Goal: Task Accomplishment & Management: Manage account settings

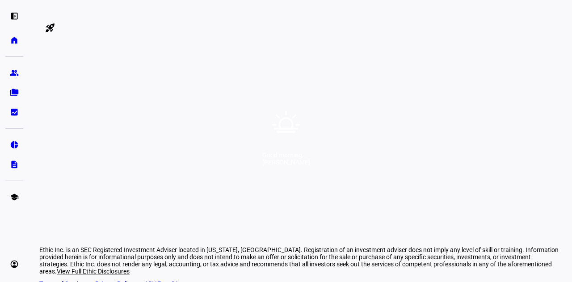
click at [299, 144] on div "Good morning, [PERSON_NAME]" at bounding box center [286, 141] width 572 height 282
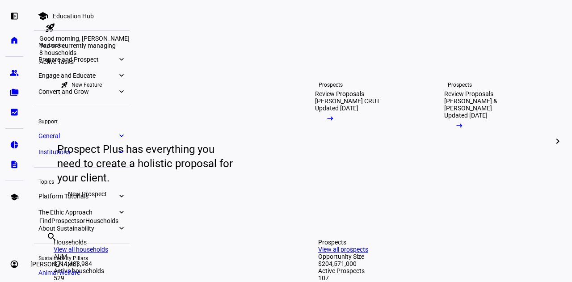
click at [18, 267] on eth-mat-symbol "account_circle" at bounding box center [14, 263] width 9 height 9
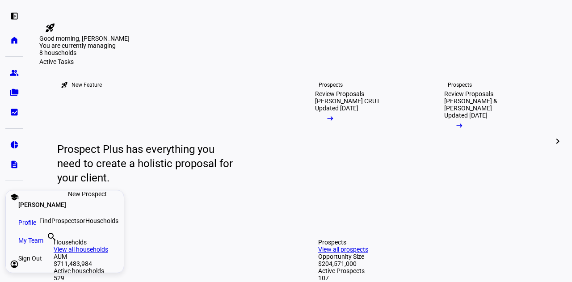
click at [43, 242] on span "My Team" at bounding box center [30, 240] width 25 height 9
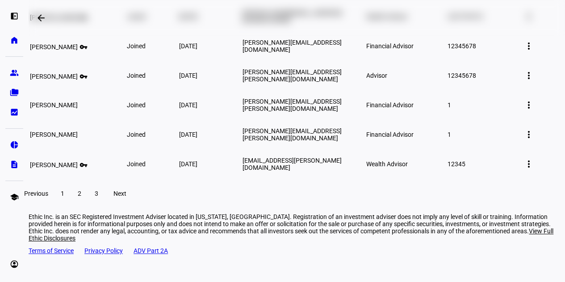
scroll to position [276, 0]
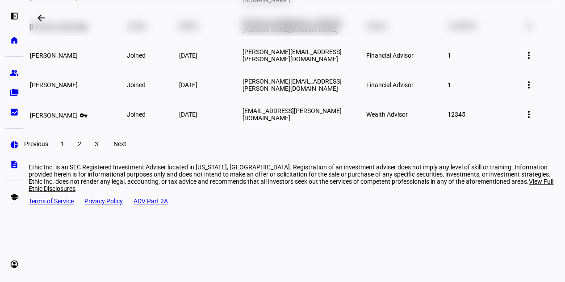
click at [81, 147] on span "2" at bounding box center [80, 143] width 4 height 7
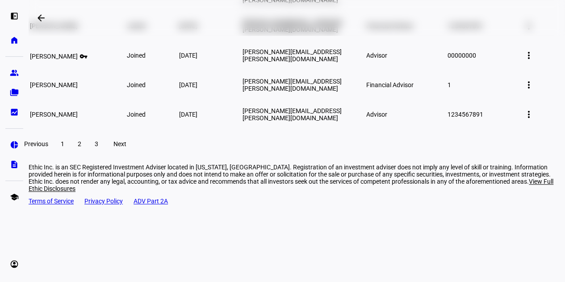
click at [105, 155] on span at bounding box center [96, 143] width 16 height 21
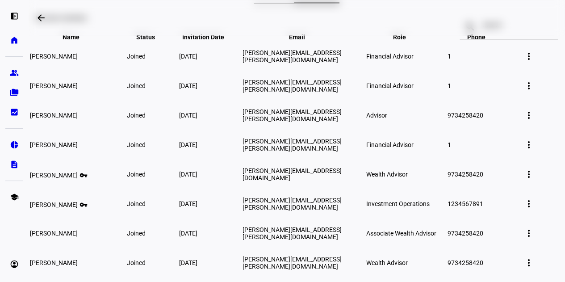
scroll to position [0, 0]
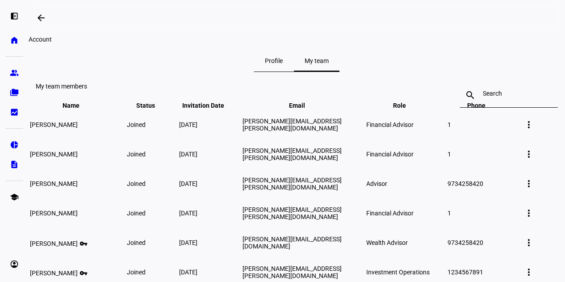
click at [5, 267] on div "account_circle Eric Chen expand_more Profile My Team Sign Out" at bounding box center [14, 264] width 18 height 18
click at [8, 263] on link "account_circle Eric Chen expand_more" at bounding box center [14, 264] width 18 height 18
click at [68, 227] on link "Profile" at bounding box center [64, 222] width 107 height 18
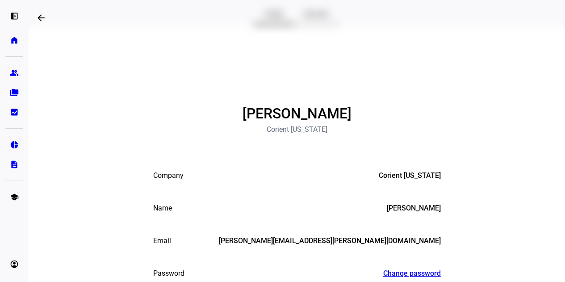
scroll to position [35, 0]
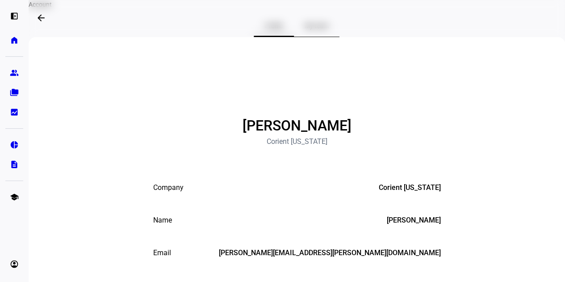
click at [317, 37] on span "My team" at bounding box center [317, 25] width 24 height 21
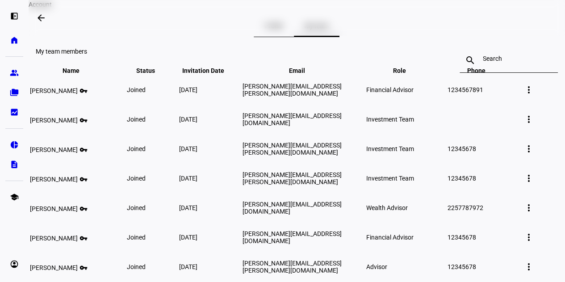
click at [492, 73] on div at bounding box center [509, 60] width 52 height 25
click at [493, 73] on div at bounding box center [509, 60] width 52 height 25
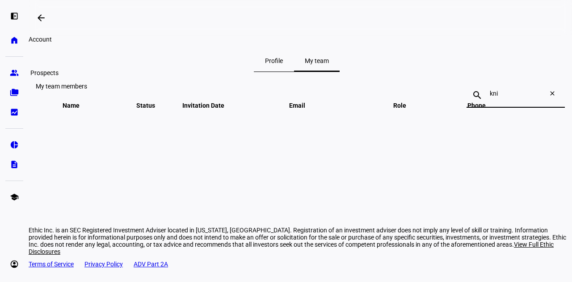
type input "kni"
click at [13, 92] on eth-mat-symbol "folder_copy" at bounding box center [14, 92] width 9 height 9
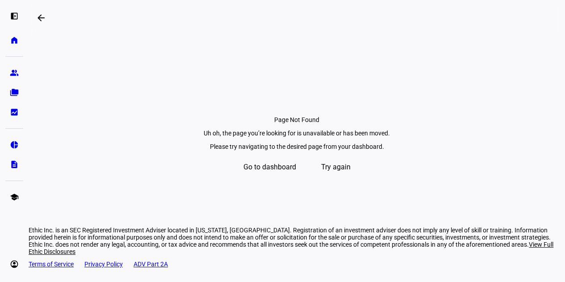
click at [268, 178] on span "Go to dashboard" at bounding box center [269, 166] width 53 height 21
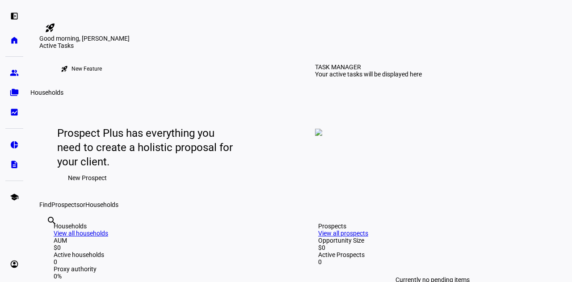
click at [17, 85] on link "folder_copy Households" at bounding box center [14, 93] width 18 height 18
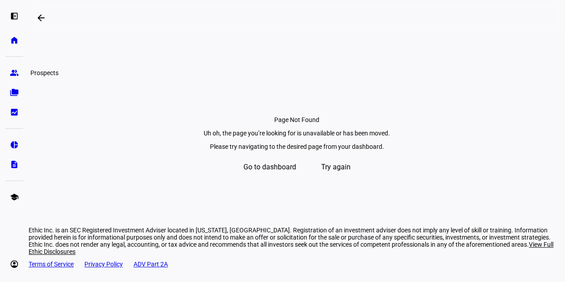
click at [14, 70] on eth-mat-symbol "group" at bounding box center [14, 72] width 9 height 9
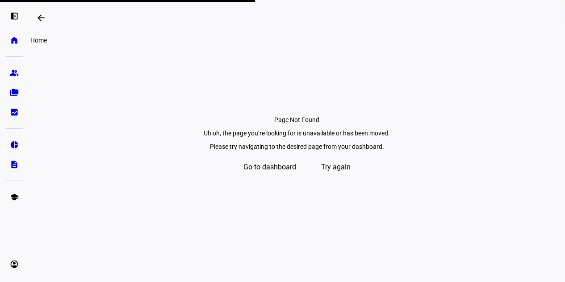
click at [12, 41] on eth-mat-symbol "home" at bounding box center [14, 40] width 9 height 9
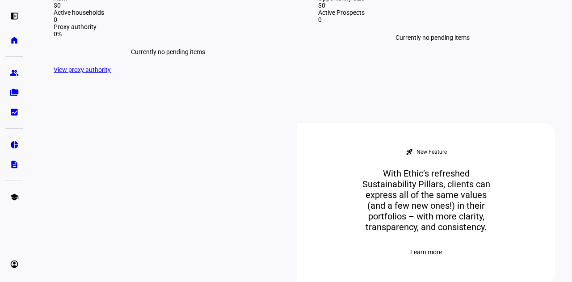
scroll to position [238, 0]
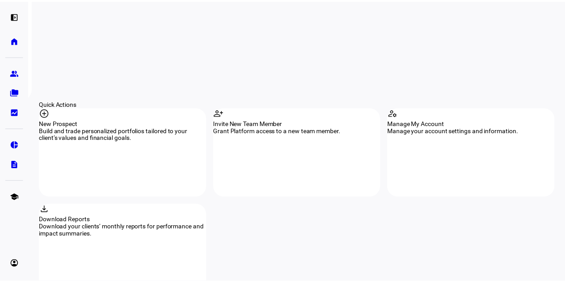
scroll to position [749, 0]
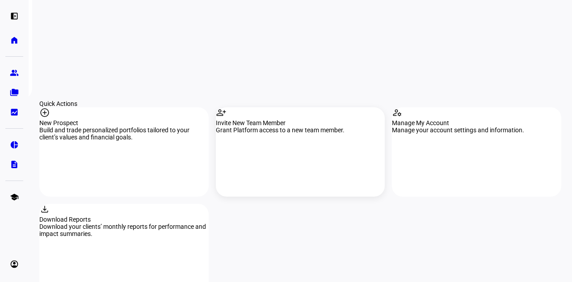
type input "knight"
click at [294, 119] on div "Invite New Team Member" at bounding box center [300, 122] width 169 height 7
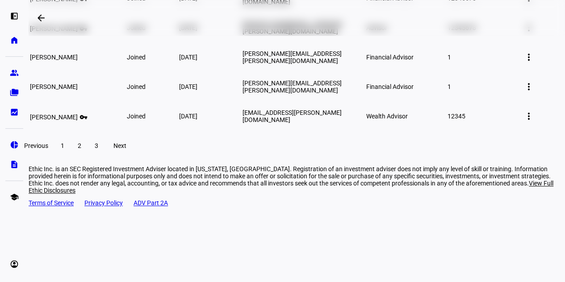
scroll to position [276, 0]
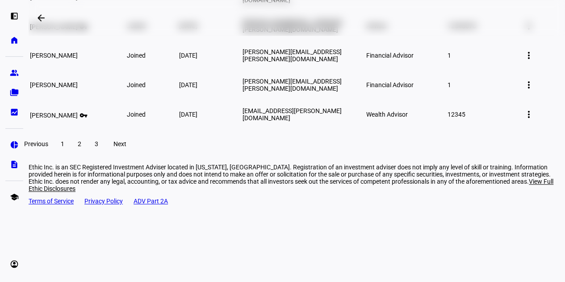
click at [88, 155] on span at bounding box center [79, 143] width 16 height 21
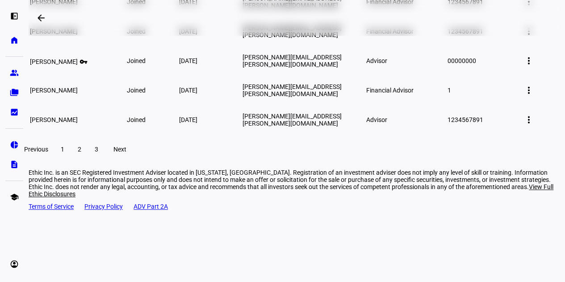
click at [105, 160] on span at bounding box center [96, 148] width 16 height 21
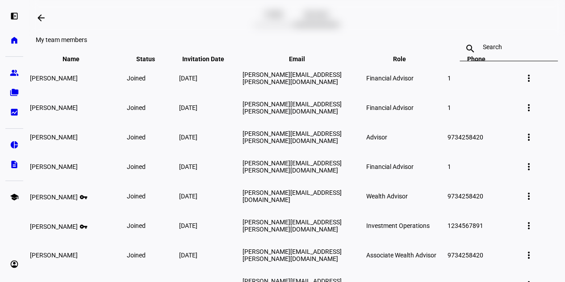
scroll to position [45, 0]
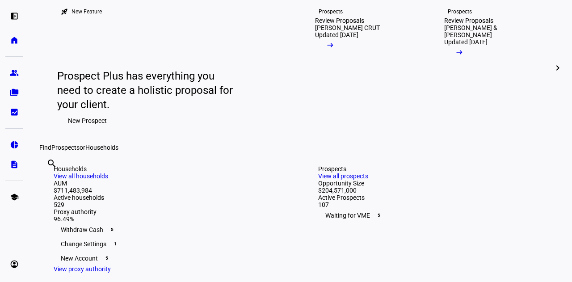
scroll to position [57, 0]
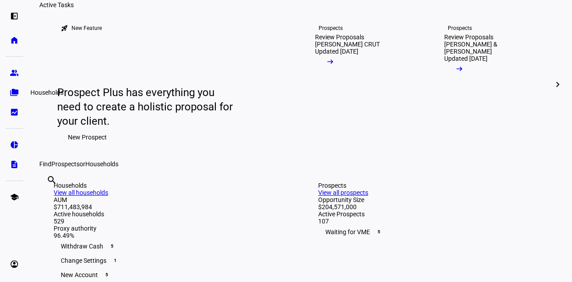
click at [15, 89] on eth-mat-symbol "folder_copy" at bounding box center [14, 92] width 9 height 9
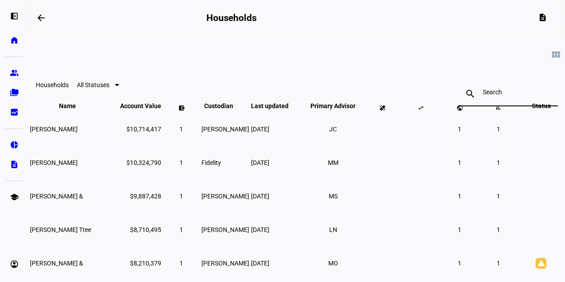
click at [487, 93] on input at bounding box center [509, 91] width 52 height 7
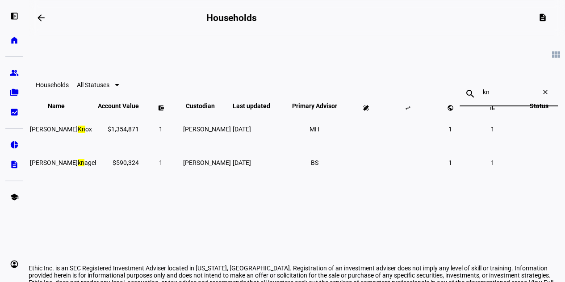
type input "k"
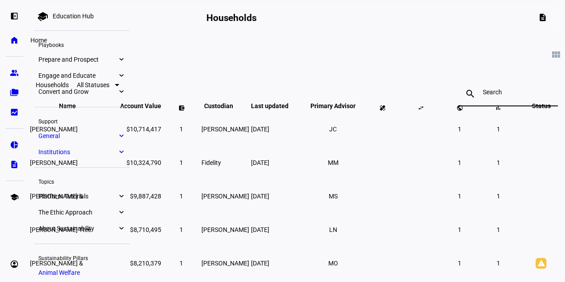
click at [12, 41] on eth-mat-symbol "home" at bounding box center [14, 40] width 9 height 9
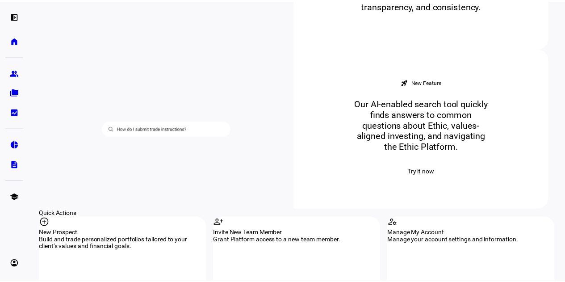
scroll to position [772, 0]
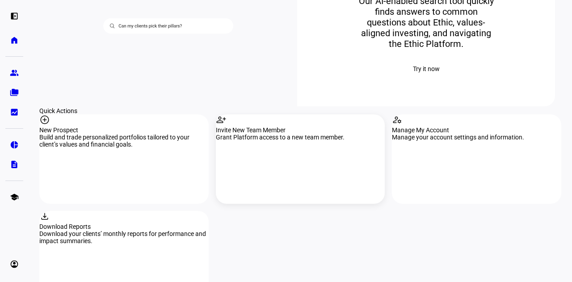
click at [291, 114] on div "person_add Invite New Team Member Grant Platform access to a new team member." at bounding box center [300, 158] width 169 height 89
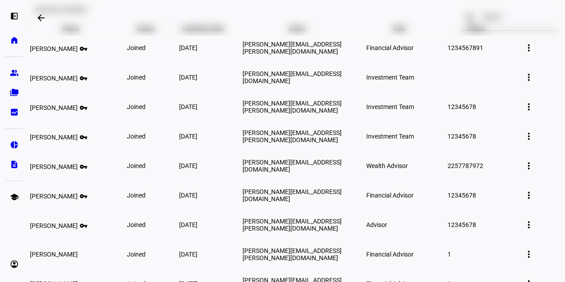
scroll to position [58, 0]
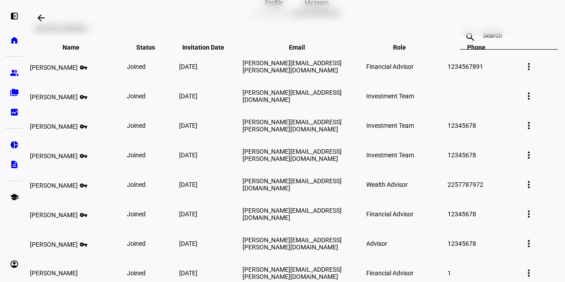
click at [483, 50] on div at bounding box center [509, 37] width 52 height 25
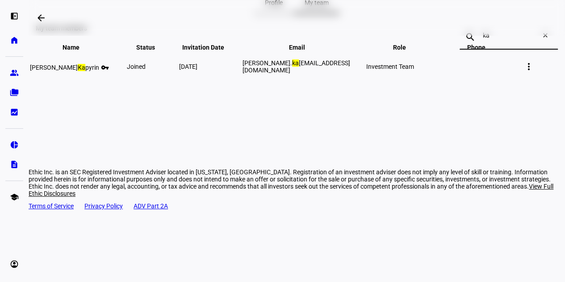
scroll to position [0, 0]
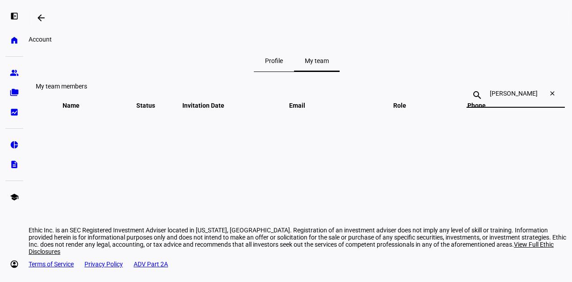
type input "[PERSON_NAME]"
click at [278, 64] on span "Profile" at bounding box center [274, 61] width 18 height 6
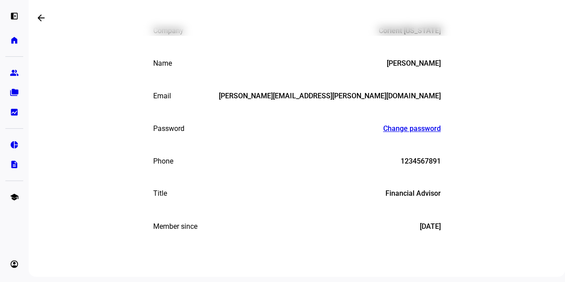
scroll to position [303, 0]
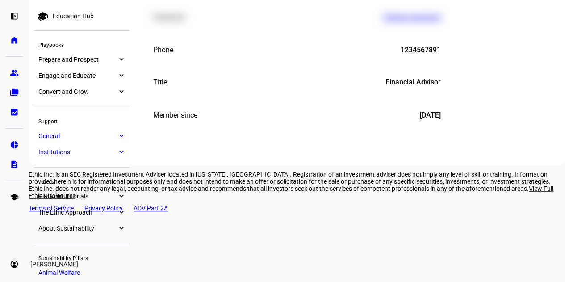
click at [13, 266] on eth-mat-symbol "account_circle" at bounding box center [14, 263] width 9 height 9
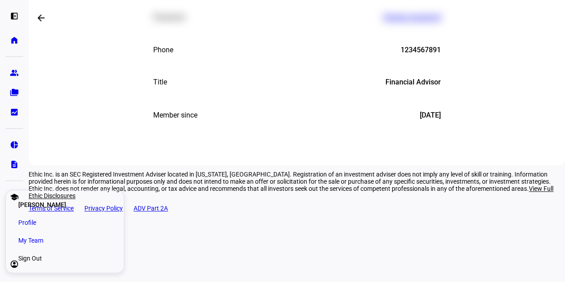
click at [43, 240] on span "My Team" at bounding box center [30, 240] width 25 height 9
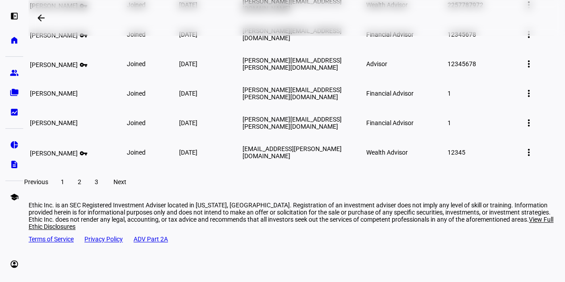
scroll to position [237, 0]
click at [16, 265] on eth-mat-symbol "account_circle" at bounding box center [14, 263] width 9 height 9
click at [36, 224] on span "Profile" at bounding box center [27, 222] width 18 height 9
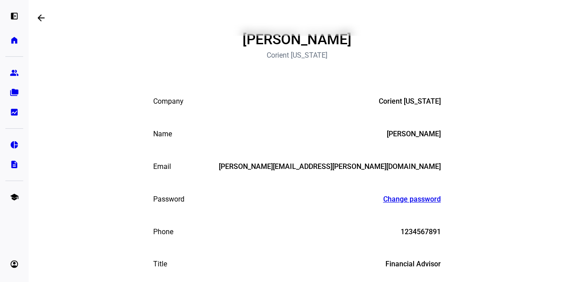
scroll to position [121, 0]
drag, startPoint x: 457, startPoint y: 113, endPoint x: 348, endPoint y: 243, distance: 169.6
click at [457, 113] on div "EC [PERSON_NAME] Corient [US_STATE] Company Corient [US_STATE] Name [PERSON_NAM…" at bounding box center [297, 148] width 536 height 396
drag, startPoint x: 192, startPoint y: 79, endPoint x: 236, endPoint y: 201, distance: 129.5
click at [192, 79] on div "EC [PERSON_NAME] Corient [US_STATE] Company Corient [US_STATE] Name [PERSON_NAM…" at bounding box center [297, 148] width 536 height 396
